Goal: Task Accomplishment & Management: Manage account settings

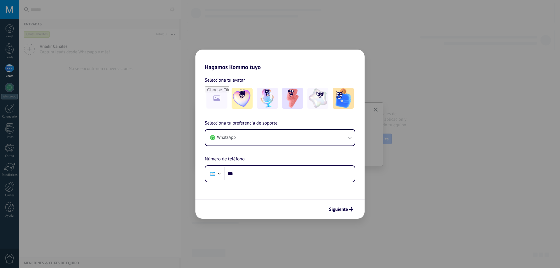
click at [352, 65] on h2 "Hagamos Kommo tuyo" at bounding box center [280, 60] width 169 height 21
click at [393, 73] on div "Hagamos Kommo tuyo Selecciona tu avatar Selecciona tu preferencia de soporte Wh…" at bounding box center [280, 134] width 560 height 268
click at [293, 179] on input "***" at bounding box center [290, 173] width 130 height 13
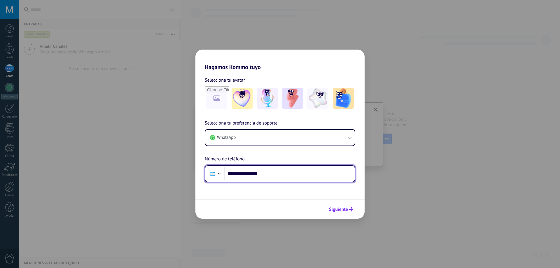
type input "**********"
click at [344, 209] on span "Siguiente" at bounding box center [338, 210] width 19 height 4
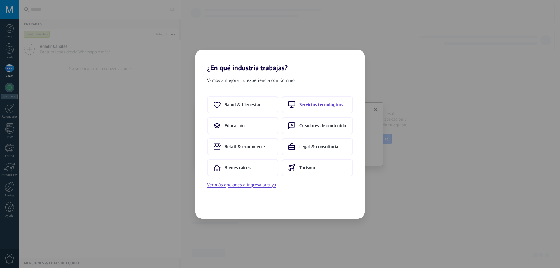
click at [318, 108] on button "Servicios tecnológicos" at bounding box center [317, 105] width 71 height 18
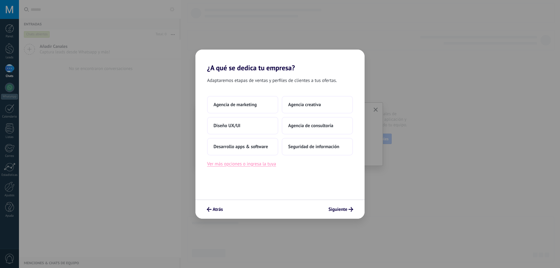
click at [257, 166] on button "Ver más opciones o ingresa la tuya" at bounding box center [241, 164] width 69 height 8
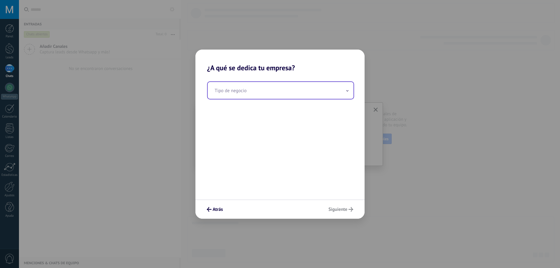
click at [253, 93] on input "text" at bounding box center [281, 90] width 146 height 17
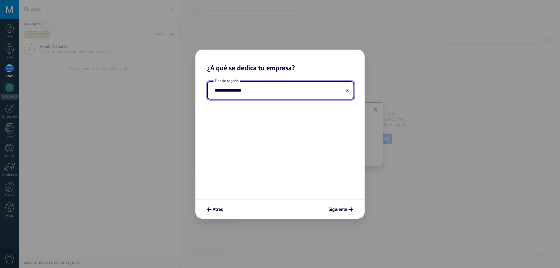
drag, startPoint x: 216, startPoint y: 91, endPoint x: 212, endPoint y: 89, distance: 3.9
click at [212, 89] on input "**********" at bounding box center [281, 90] width 146 height 17
type input "**********"
click at [344, 208] on span "Siguiente" at bounding box center [338, 210] width 19 height 4
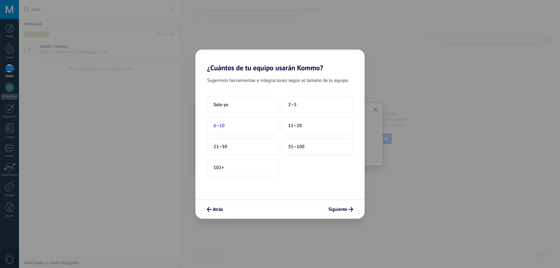
click at [220, 126] on span "6–10" at bounding box center [219, 126] width 11 height 6
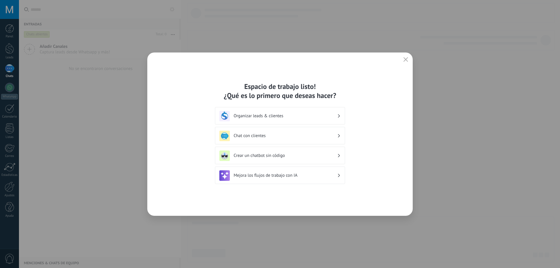
click at [298, 116] on h3 "Organizar leads & clientes" at bounding box center [286, 116] width 104 height 6
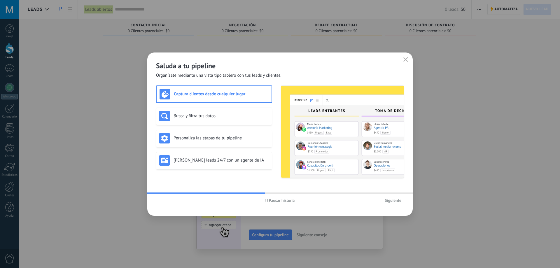
click at [397, 204] on button "Siguiente" at bounding box center [393, 200] width 22 height 9
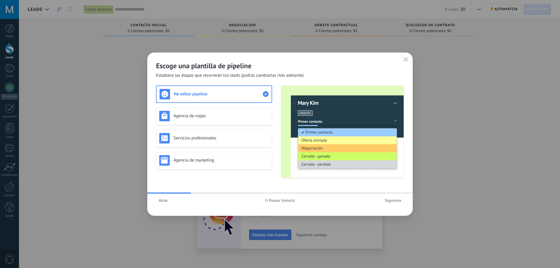
click at [163, 201] on span "Atrás" at bounding box center [163, 200] width 9 height 4
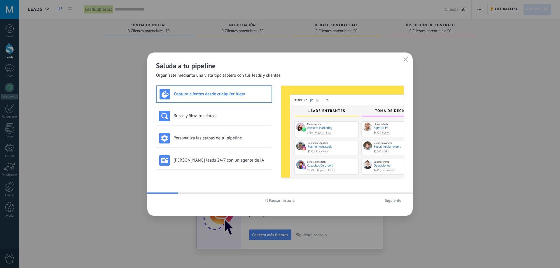
click at [397, 201] on span "Siguiente" at bounding box center [393, 200] width 17 height 4
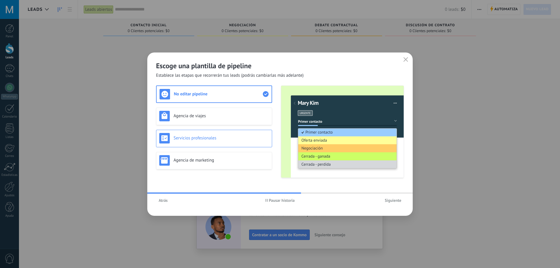
click at [223, 143] on div "Servicios profesionales" at bounding box center [214, 138] width 110 height 11
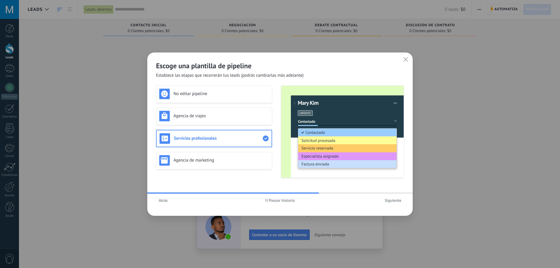
click at [398, 200] on span "Siguiente" at bounding box center [393, 200] width 17 height 4
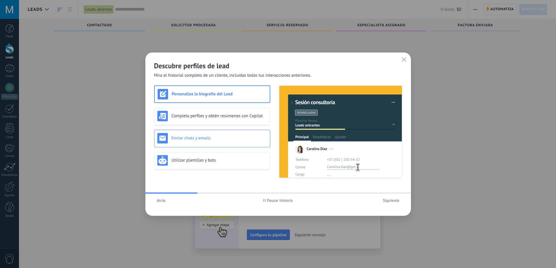
scroll to position [10, 0]
click at [385, 201] on span "Siguiente" at bounding box center [391, 200] width 17 height 4
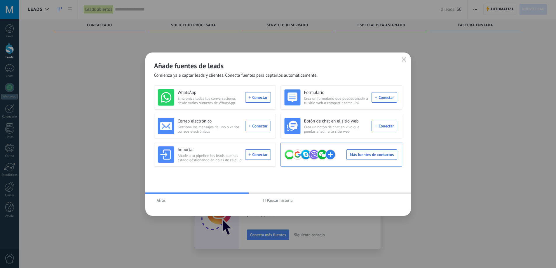
click at [377, 156] on div "Más fuentes de contactos" at bounding box center [340, 155] width 113 height 16
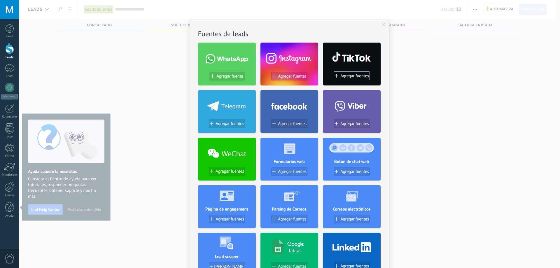
click at [288, 79] on span "Agregar fuentes" at bounding box center [292, 76] width 29 height 5
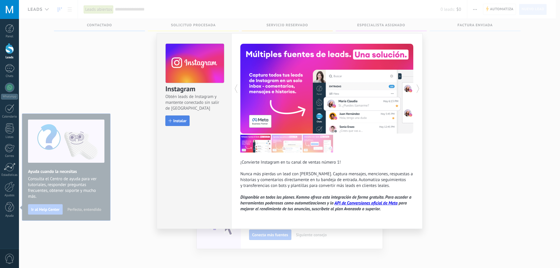
click at [187, 123] on button "Instalar" at bounding box center [177, 121] width 24 height 11
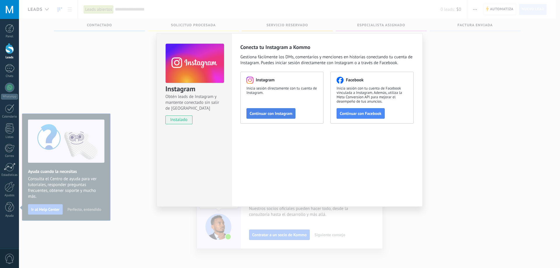
click at [278, 115] on span "Continuar con Instagram" at bounding box center [271, 113] width 43 height 4
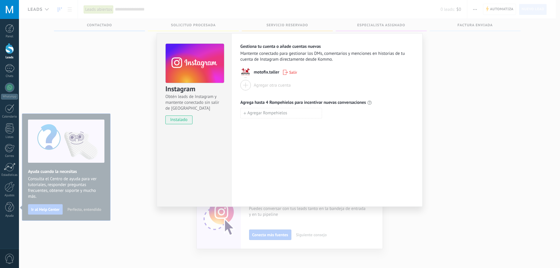
click at [509, 87] on div "Instagram Obtén leads de Instagram y mantente conectado sin salir de Kommo inst…" at bounding box center [289, 134] width 541 height 268
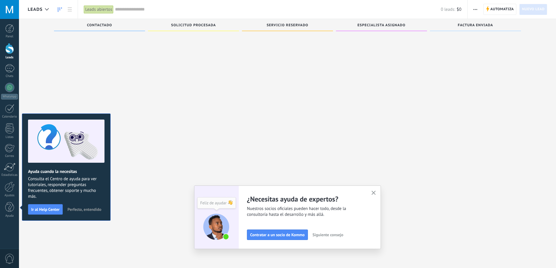
click at [374, 194] on icon "button" at bounding box center [374, 193] width 4 height 4
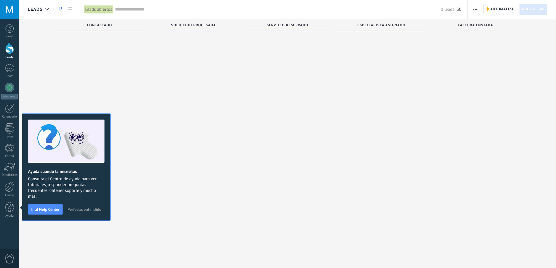
click at [11, 54] on link "Leads" at bounding box center [9, 51] width 19 height 16
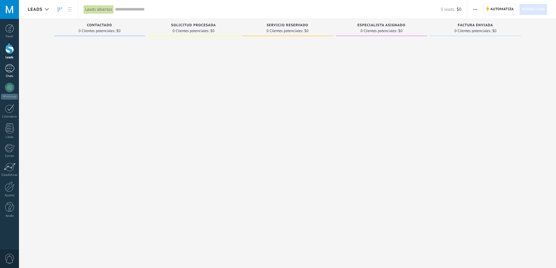
click at [12, 70] on div at bounding box center [9, 68] width 9 height 8
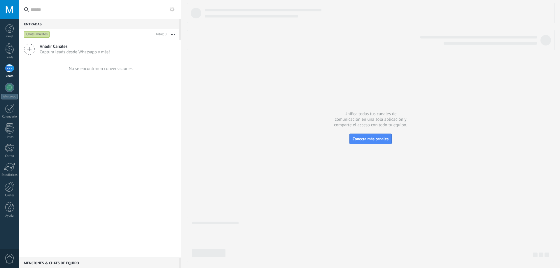
click at [72, 53] on span "Captura leads desde Whatsapp y más!" at bounding box center [75, 52] width 70 height 6
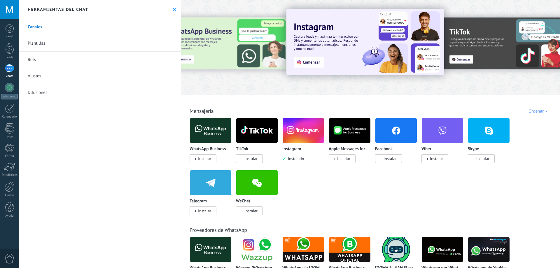
click at [386, 136] on img at bounding box center [396, 130] width 41 height 28
click at [396, 130] on img at bounding box center [396, 130] width 41 height 28
click at [389, 161] on span "Instalar" at bounding box center [390, 158] width 13 height 5
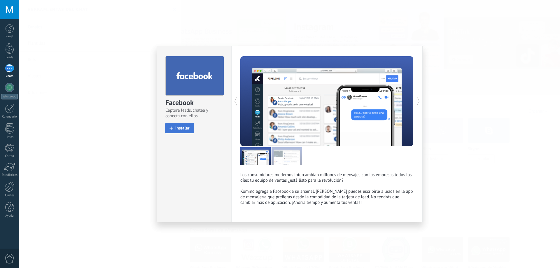
click at [181, 126] on span "Instalar" at bounding box center [182, 128] width 14 height 4
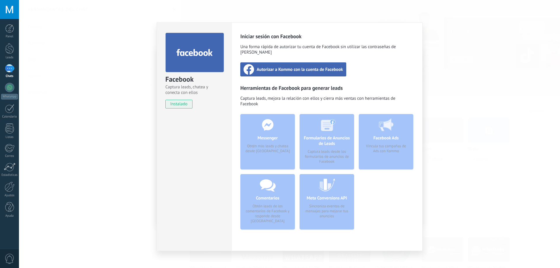
click at [282, 67] on span "Autorizar a Kommo con la cuenta de Facebook" at bounding box center [300, 70] width 86 height 6
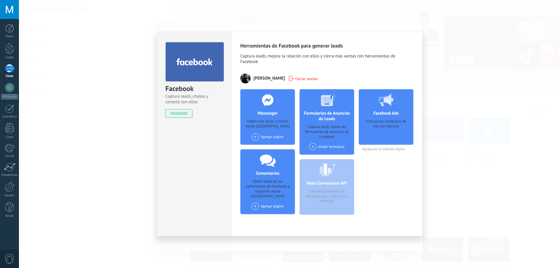
click at [268, 137] on div "Agregar página" at bounding box center [268, 136] width 32 height 7
click at [269, 136] on div "Agregar página" at bounding box center [268, 136] width 32 height 7
drag, startPoint x: 212, startPoint y: 136, endPoint x: 232, endPoint y: 123, distance: 23.7
click at [212, 135] on div "Facebook Captura leads, chatea y conecta con ellos instalado Desinstalar" at bounding box center [194, 134] width 75 height 205
click at [304, 76] on span "Cerrar sesión" at bounding box center [306, 79] width 23 height 6
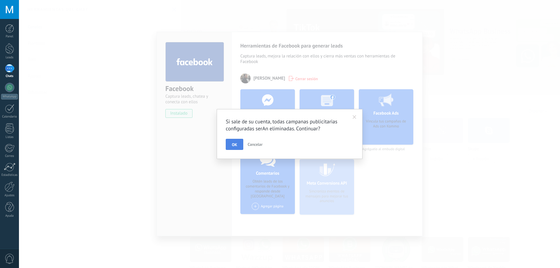
click at [231, 143] on button "OK" at bounding box center [235, 144] width 18 height 11
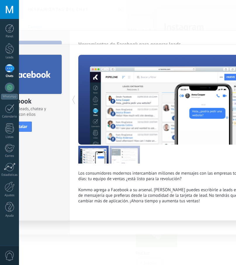
click at [8, 69] on div at bounding box center [9, 68] width 9 height 8
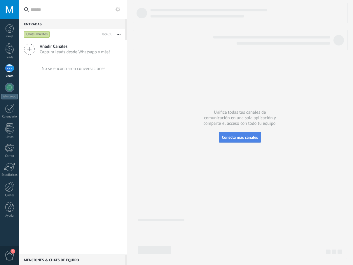
click at [242, 135] on button "Conecta más canales" at bounding box center [240, 137] width 42 height 11
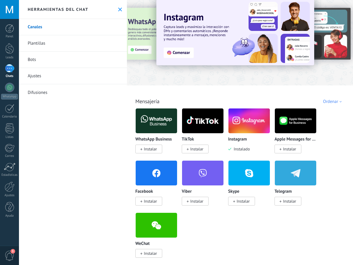
scroll to position [29, 0]
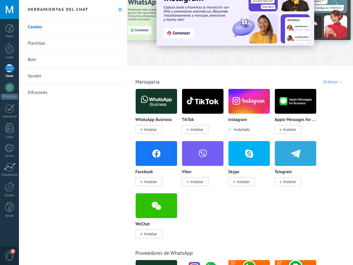
click at [149, 180] on span "Instalar" at bounding box center [150, 181] width 13 height 5
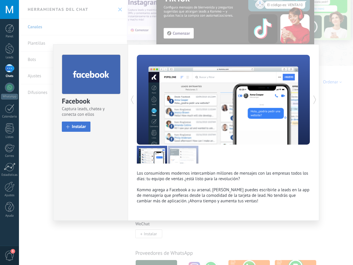
click at [83, 127] on span "Instalar" at bounding box center [79, 127] width 14 height 4
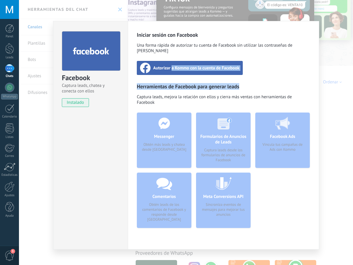
drag, startPoint x: 172, startPoint y: 62, endPoint x: 276, endPoint y: 66, distance: 104.6
click at [276, 66] on div "Iniciar sesión con Facebook Una forma rápida de autorizar tu cuenta de Facebook…" at bounding box center [223, 132] width 173 height 201
click at [276, 65] on div "Iniciar sesión con Facebook Una forma rápida de autorizar tu cuenta de Facebook…" at bounding box center [223, 132] width 173 height 201
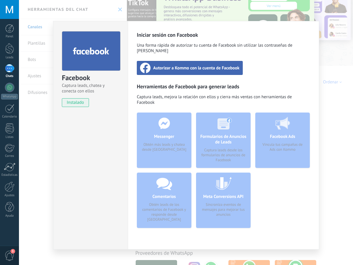
click at [176, 65] on span "Autorizar a Kommo con la cuenta de Facebook" at bounding box center [196, 68] width 86 height 6
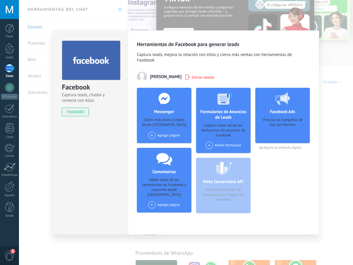
click at [196, 77] on span "Cerrar sesión" at bounding box center [203, 77] width 23 height 6
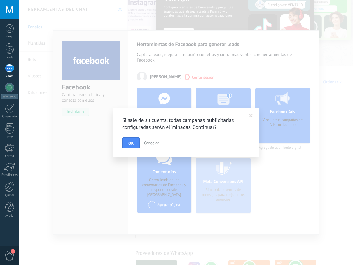
click at [263, 173] on div "Si sale de su cuenta, todas campanas publicitarias configuradas serAn eliminada…" at bounding box center [186, 132] width 334 height 265
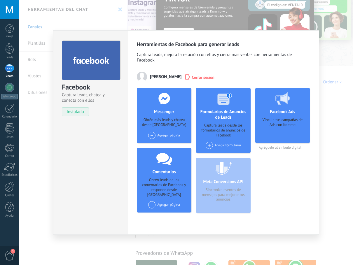
click at [175, 137] on div "Agregar página" at bounding box center [164, 135] width 32 height 7
click at [315, 168] on div "Herramientas de Facebook para generar leads Captura leads, mejora la relación c…" at bounding box center [223, 132] width 191 height 205
click at [192, 75] on span "Cerrar sesión" at bounding box center [203, 77] width 23 height 6
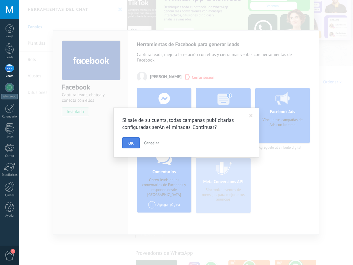
click at [133, 144] on span "OK" at bounding box center [130, 143] width 5 height 4
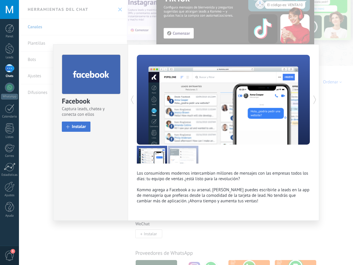
click at [83, 128] on span "Instalar" at bounding box center [79, 127] width 14 height 4
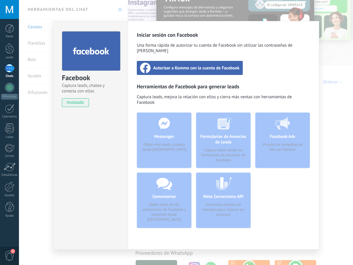
click at [197, 65] on span "Autorizar a Kommo con la cuenta de Facebook" at bounding box center [196, 68] width 86 height 6
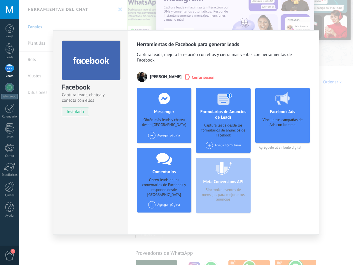
click at [165, 133] on div "Agregar página" at bounding box center [164, 135] width 32 height 7
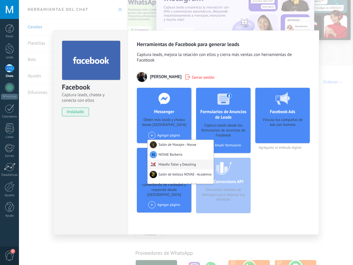
scroll to position [0, 0]
click at [180, 167] on div "Motofix Taller y Detailing" at bounding box center [181, 166] width 66 height 10
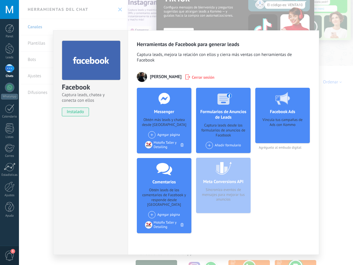
click at [165, 135] on div "Agregar página Salón de Masajes - Novae NOVAE Barbería Salón de belleza NOVAE -…" at bounding box center [164, 134] width 32 height 7
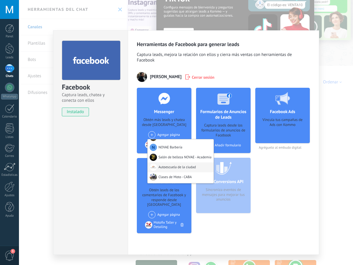
scroll to position [9, 0]
click at [298, 179] on div "Facebook Ads Vincula tus campañas de Ads con Kommo Agréguelo al embudo digital" at bounding box center [282, 163] width 55 height 150
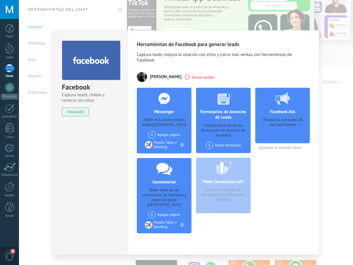
click at [286, 148] on span "Agréguelo al embudo digital" at bounding box center [282, 148] width 55 height 4
click at [283, 131] on div "Vincula tus campañas de Ads con Kommo" at bounding box center [282, 129] width 45 height 22
click at [281, 120] on div "Vincula tus campañas de Ads con Kommo" at bounding box center [282, 129] width 45 height 22
click at [271, 148] on span "Agréguelo al embudo digital" at bounding box center [282, 148] width 55 height 4
click at [266, 148] on span "Agréguelo al embudo digital" at bounding box center [282, 148] width 55 height 4
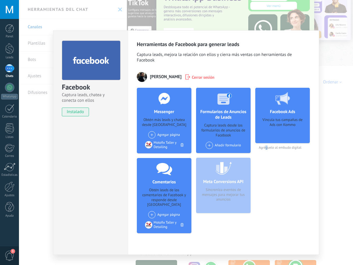
click at [266, 148] on span "Agréguelo al embudo digital" at bounding box center [282, 148] width 55 height 4
click at [263, 148] on span "Agréguelo al embudo digital" at bounding box center [282, 148] width 55 height 4
click at [277, 117] on div "Facebook Ads Vincula tus campañas de Ads con Kommo" at bounding box center [282, 115] width 55 height 55
drag, startPoint x: 287, startPoint y: 123, endPoint x: 294, endPoint y: 131, distance: 10.5
click at [288, 125] on div "Vincula tus campañas de Ads con Kommo" at bounding box center [282, 129] width 45 height 22
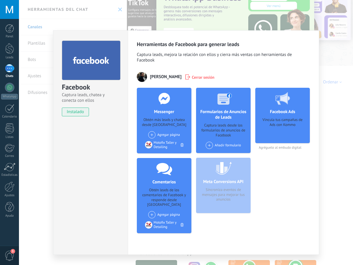
click at [318, 129] on div "Herramientas de Facebook para generar leads Captura leads, mejora la relación c…" at bounding box center [223, 142] width 191 height 225
click at [287, 100] on use at bounding box center [283, 98] width 15 height 13
drag, startPoint x: 271, startPoint y: 99, endPoint x: 273, endPoint y: 102, distance: 4.1
click at [272, 100] on div at bounding box center [283, 98] width 58 height 21
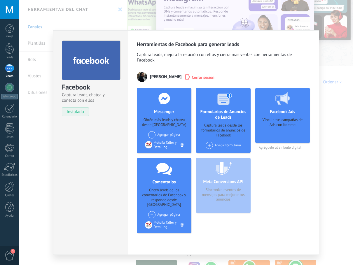
click at [313, 174] on div "Herramientas de Facebook para generar leads Captura leads, mejora la relación c…" at bounding box center [223, 142] width 191 height 225
click at [323, 98] on div "Facebook Captura leads, chatea y conecta con ellos instalado Desinstalar Herram…" at bounding box center [186, 132] width 334 height 265
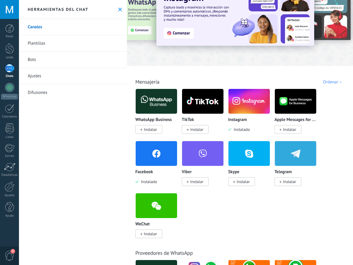
click at [245, 100] on img at bounding box center [249, 101] width 41 height 28
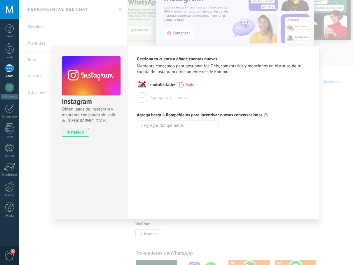
click at [187, 181] on div "Gestiona tu cuenta o añade cuentas nuevas Mantente conectado para gestionar los…" at bounding box center [223, 133] width 191 height 174
click at [322, 146] on div "Instagram Obtén leads de Instagram y mantente conectado sin salir de Kommo inst…" at bounding box center [186, 132] width 334 height 265
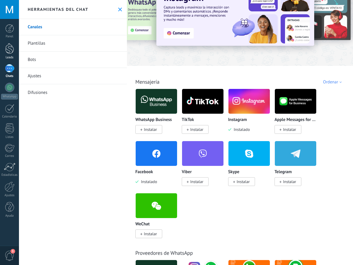
click at [11, 51] on div at bounding box center [9, 48] width 9 height 11
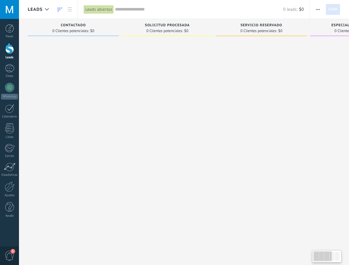
click at [95, 11] on div "Leads abiertos" at bounding box center [99, 9] width 30 height 8
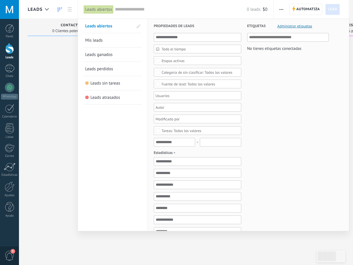
click at [181, 61] on div "Etapas activas" at bounding box center [173, 61] width 23 height 4
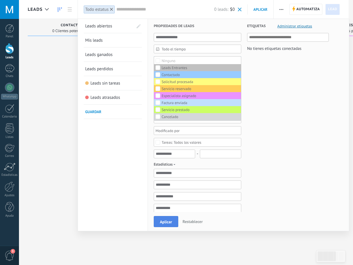
click at [160, 222] on span "Aplicar" at bounding box center [166, 222] width 12 height 4
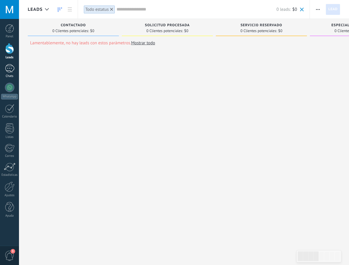
click at [11, 66] on div at bounding box center [9, 68] width 9 height 8
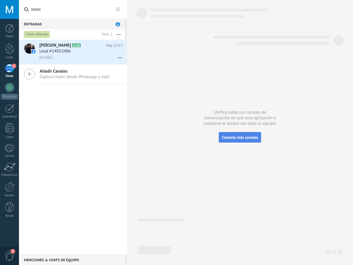
click at [229, 137] on span "Conecta más canales" at bounding box center [240, 137] width 36 height 5
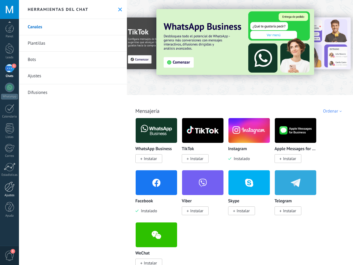
click at [11, 191] on div at bounding box center [10, 187] width 10 height 10
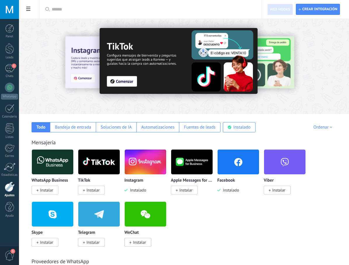
click at [10, 192] on link "Ajustes" at bounding box center [9, 190] width 19 height 16
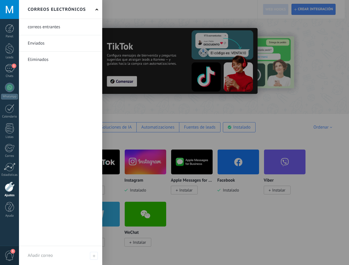
click at [11, 187] on div at bounding box center [10, 187] width 10 height 10
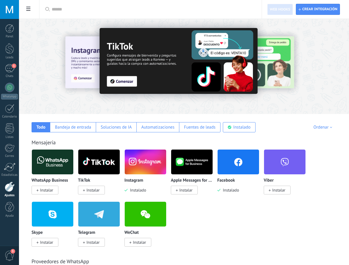
click at [10, 188] on div at bounding box center [10, 187] width 10 height 10
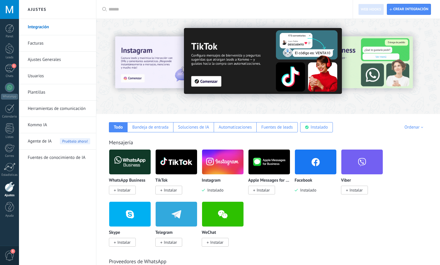
click at [46, 142] on span "Agente de IA" at bounding box center [40, 141] width 24 height 16
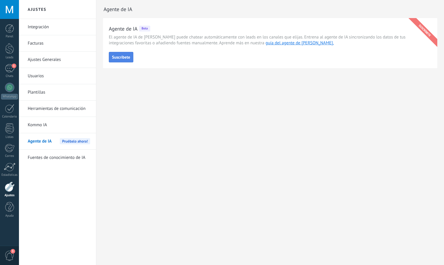
click at [127, 59] on span "Suscríbete" at bounding box center [121, 57] width 18 height 4
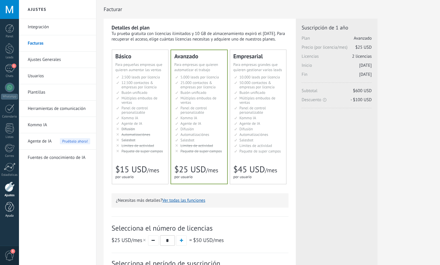
click at [9, 211] on div at bounding box center [9, 207] width 9 height 10
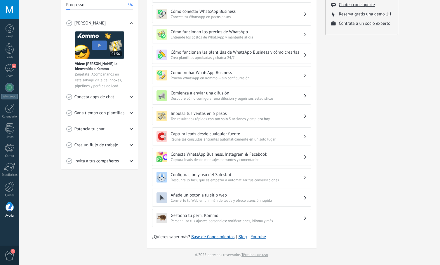
scroll to position [98, 0]
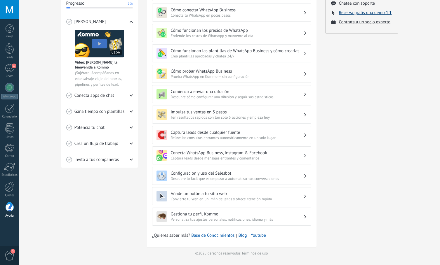
click at [377, 11] on button "Reserva gratis una demo 1:1" at bounding box center [365, 13] width 53 height 6
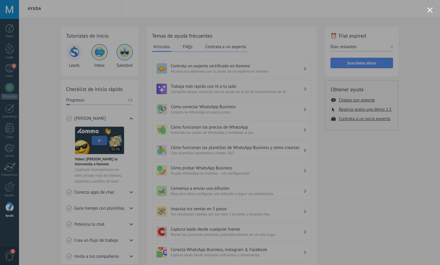
scroll to position [0, 0]
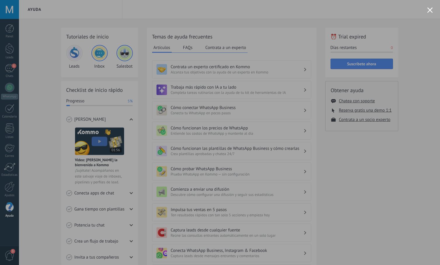
click at [394, 65] on div at bounding box center [220, 132] width 440 height 265
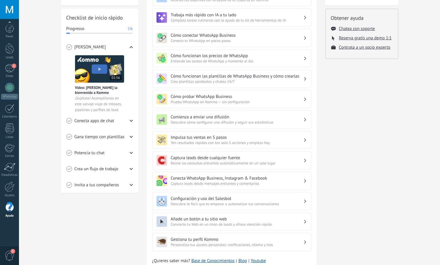
scroll to position [88, 0]
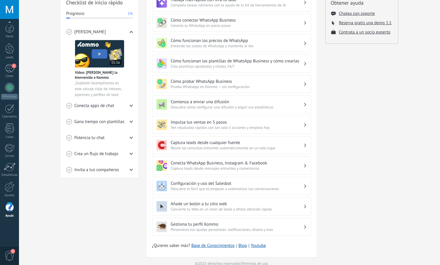
click at [9, 254] on span "3" at bounding box center [10, 256] width 10 height 10
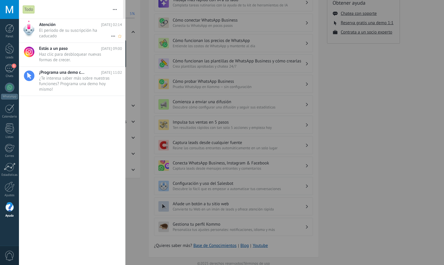
click at [77, 32] on span "El período de su suscripción ha caducado •••" at bounding box center [75, 33] width 72 height 11
